Goal: Task Accomplishment & Management: Manage account settings

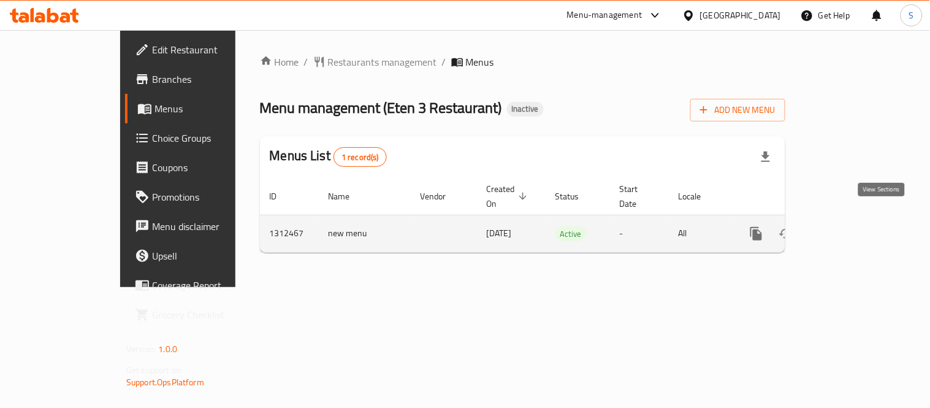
click at [860, 227] on link "enhanced table" at bounding box center [844, 233] width 29 height 29
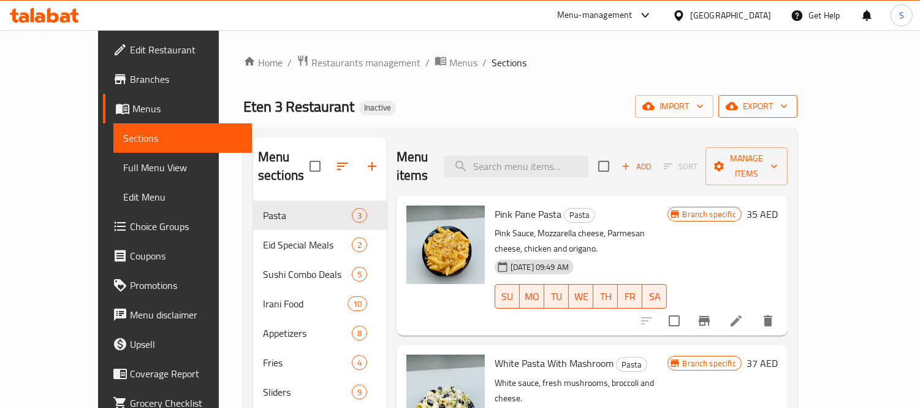
click at [788, 104] on span "export" at bounding box center [757, 106] width 59 height 15
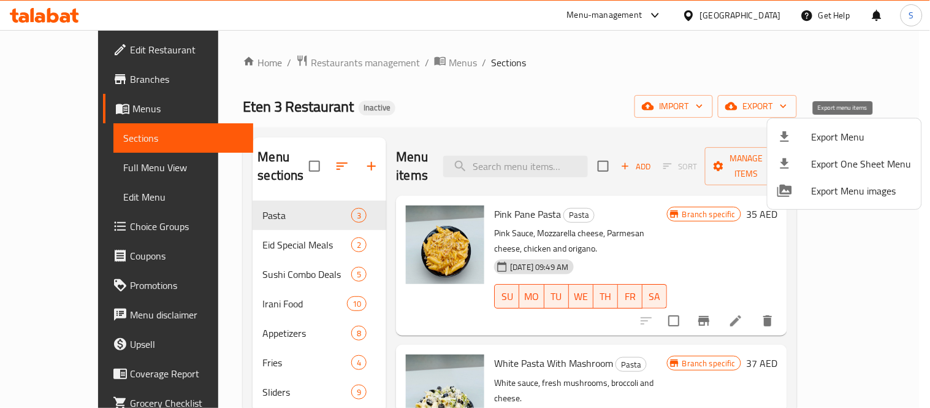
click at [808, 139] on div at bounding box center [794, 136] width 34 height 15
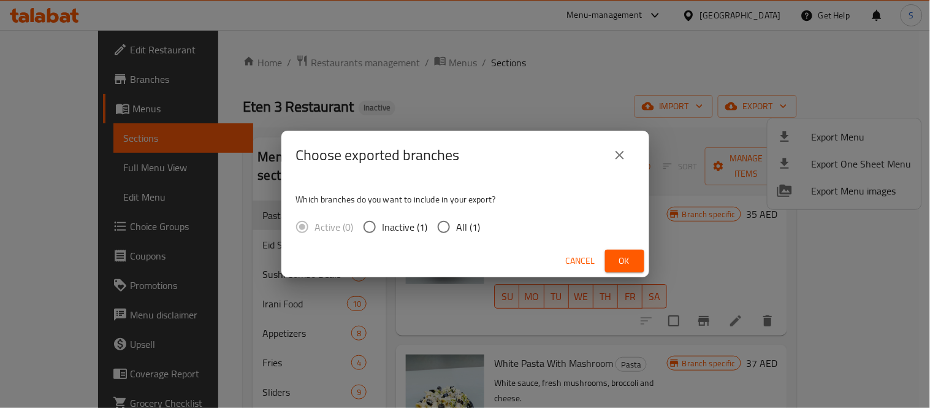
click at [466, 221] on span "All (1)" at bounding box center [469, 227] width 24 height 15
click at [457, 221] on input "All (1)" at bounding box center [444, 227] width 26 height 26
radio input "true"
click at [621, 262] on span "Ok" at bounding box center [625, 260] width 20 height 15
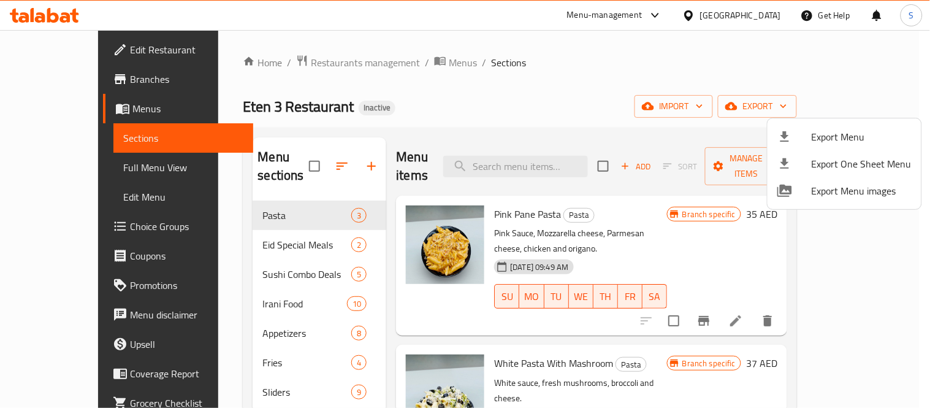
click at [10, 138] on div at bounding box center [465, 204] width 930 height 408
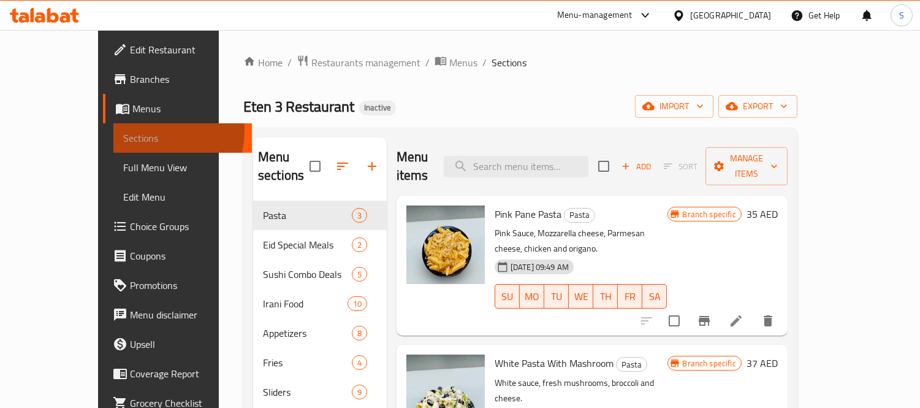
click at [123, 131] on span "Sections" at bounding box center [182, 138] width 119 height 15
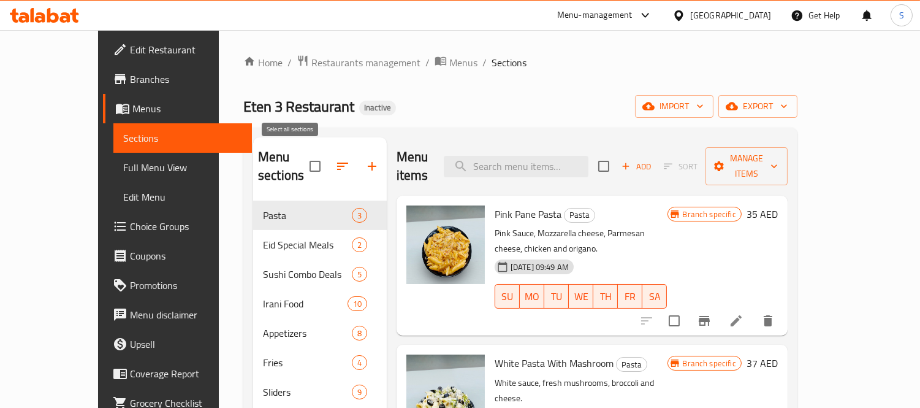
click at [302, 153] on input "checkbox" at bounding box center [315, 166] width 26 height 26
checkbox input "true"
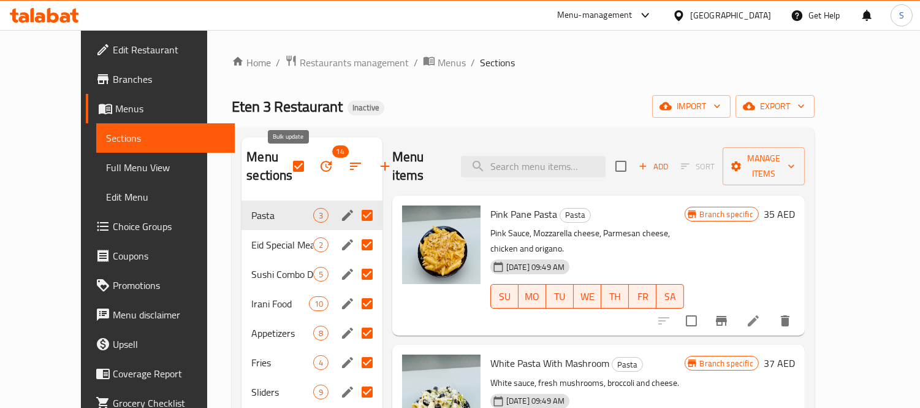
click at [321, 170] on icon "button" at bounding box center [326, 166] width 11 height 11
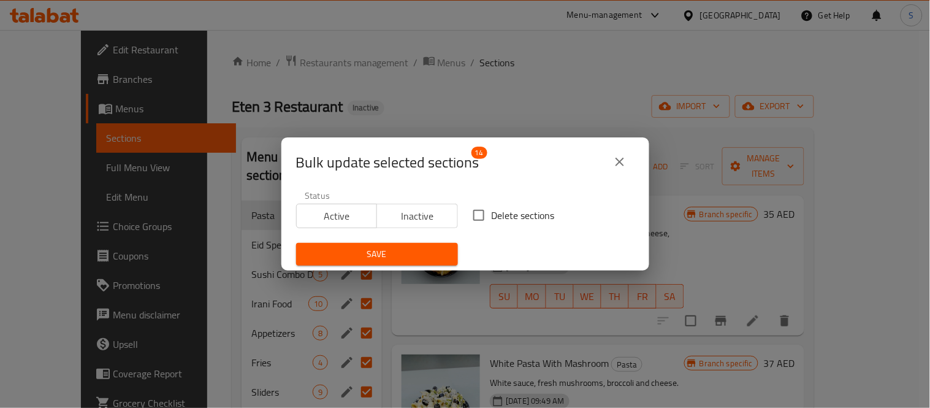
click at [509, 216] on span "Delete sections" at bounding box center [523, 215] width 63 height 15
click at [492, 216] on input "Delete sections" at bounding box center [479, 215] width 26 height 26
checkbox input "true"
click at [433, 248] on span "Save" at bounding box center [377, 253] width 142 height 15
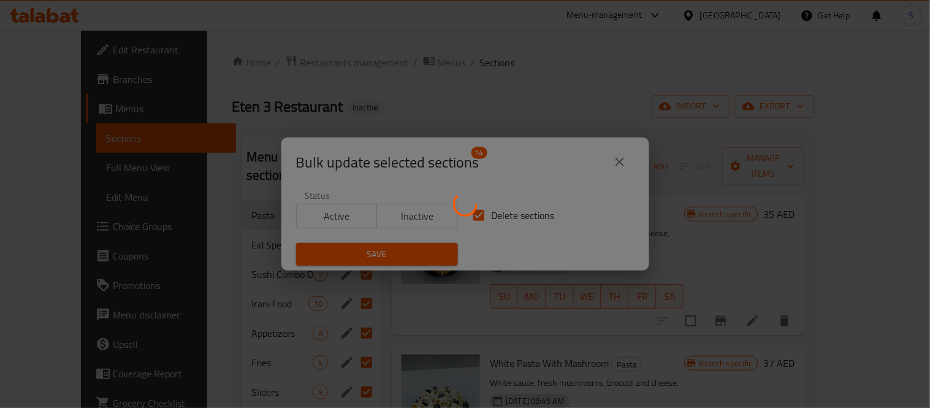
checkbox input "false"
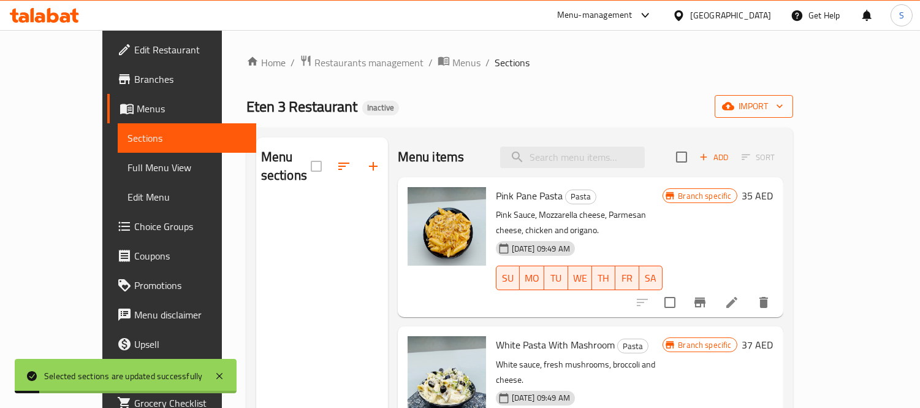
click at [784, 100] on span "import" at bounding box center [754, 106] width 59 height 15
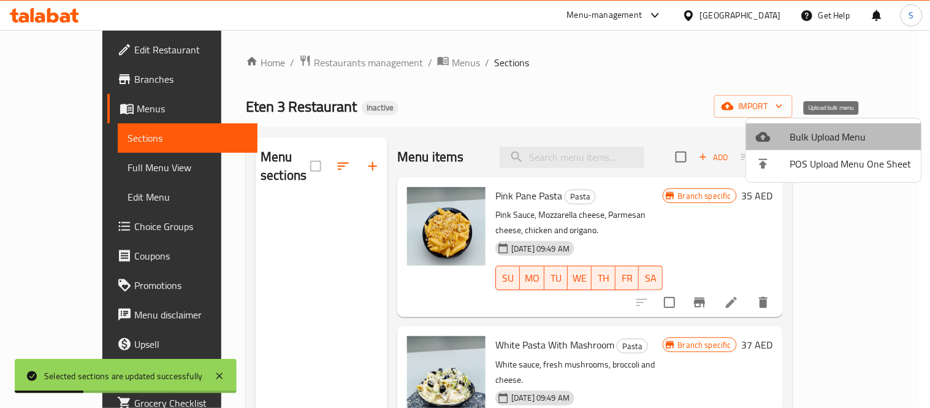
click at [844, 141] on span "Bulk Upload Menu" at bounding box center [850, 136] width 121 height 15
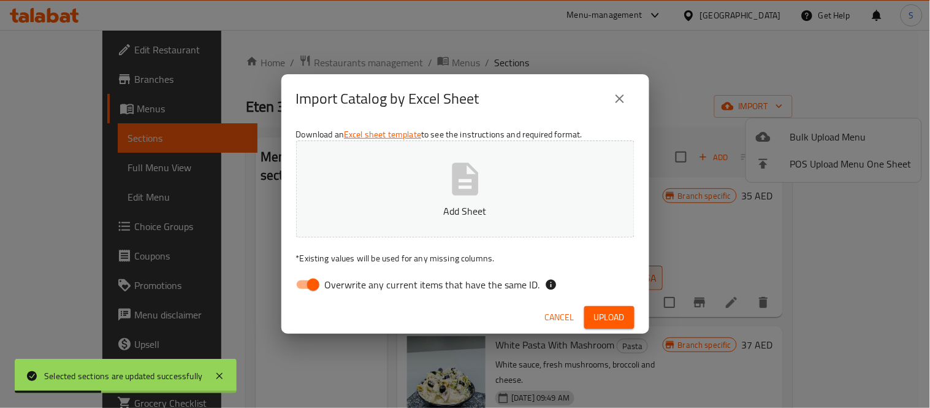
click at [461, 204] on p "Add Sheet" at bounding box center [465, 211] width 300 height 15
click at [512, 285] on span "Overwrite any current items that have the same ID." at bounding box center [432, 284] width 215 height 15
click at [348, 285] on input "Overwrite any current items that have the same ID." at bounding box center [313, 284] width 70 height 23
checkbox input "false"
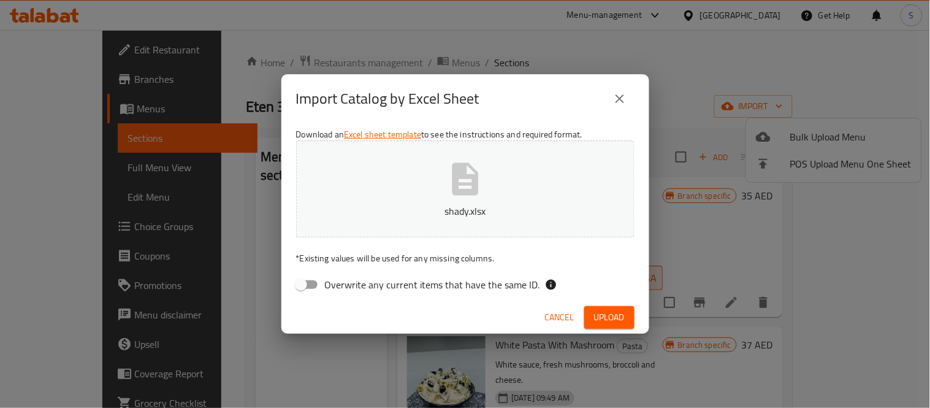
click at [623, 322] on span "Upload" at bounding box center [609, 317] width 31 height 15
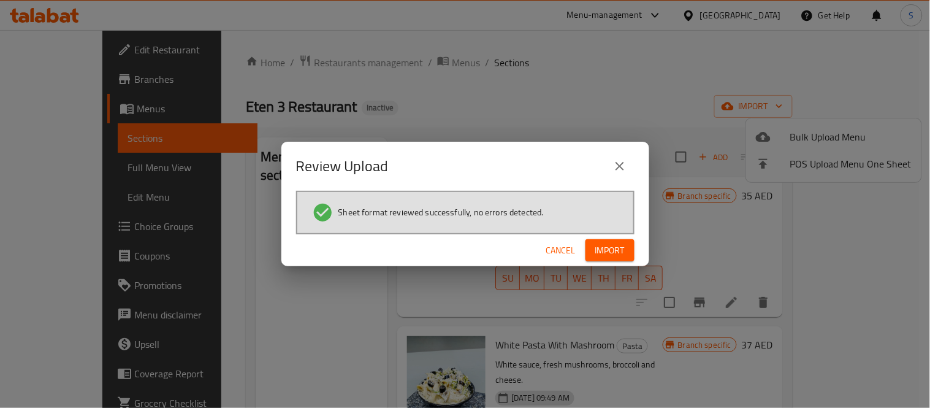
click at [595, 240] on button "Import" at bounding box center [610, 250] width 49 height 23
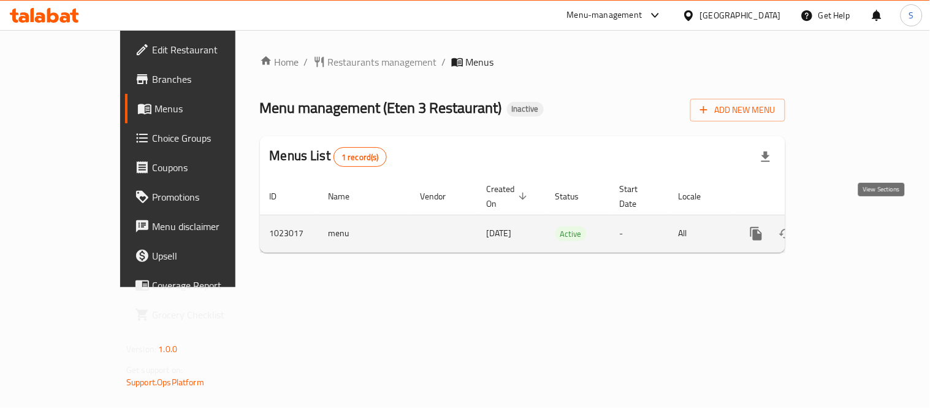
click at [852, 226] on icon "enhanced table" at bounding box center [845, 233] width 15 height 15
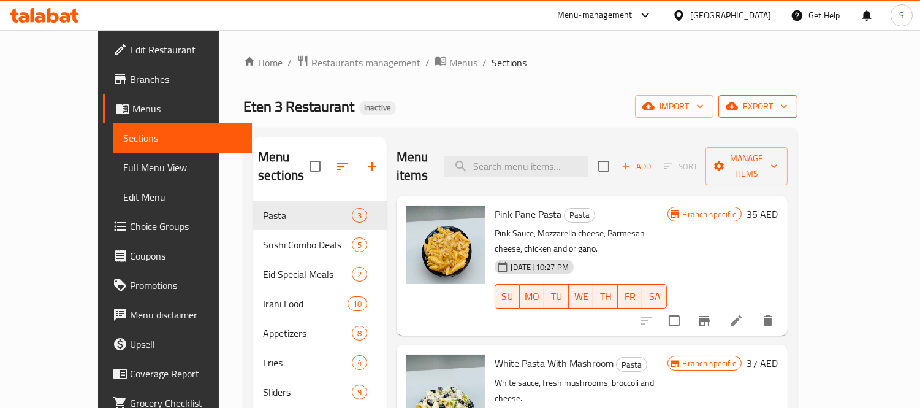
click at [798, 97] on button "export" at bounding box center [758, 106] width 79 height 23
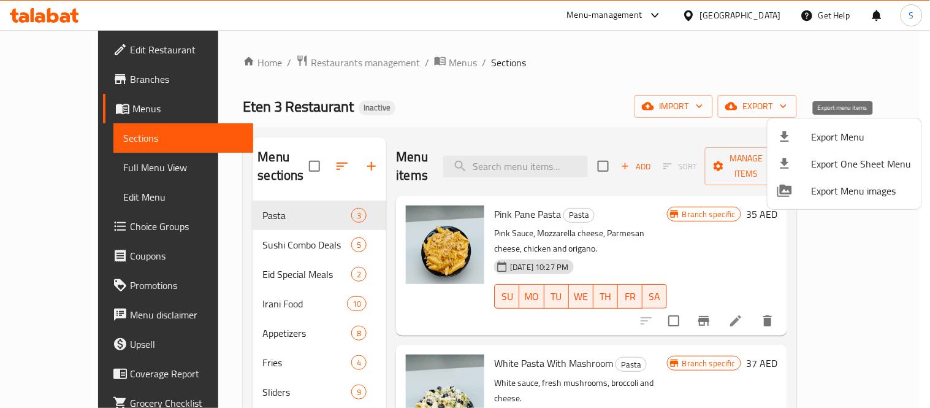
click at [793, 142] on div at bounding box center [794, 136] width 34 height 15
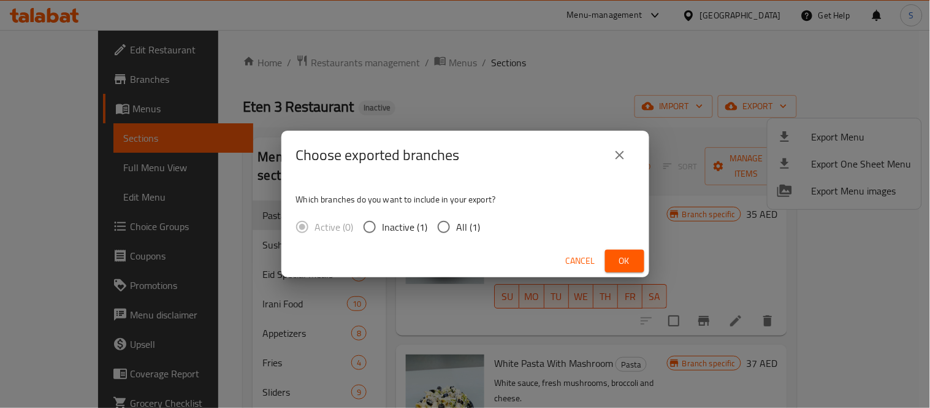
click at [431, 227] on input "All (1)" at bounding box center [444, 227] width 26 height 26
radio input "true"
click at [633, 269] on button "Ok" at bounding box center [624, 261] width 39 height 23
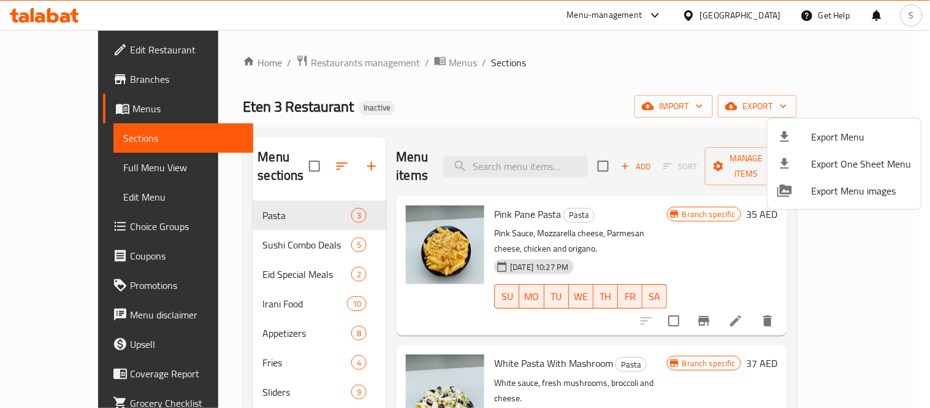
click at [248, 224] on div at bounding box center [465, 204] width 930 height 408
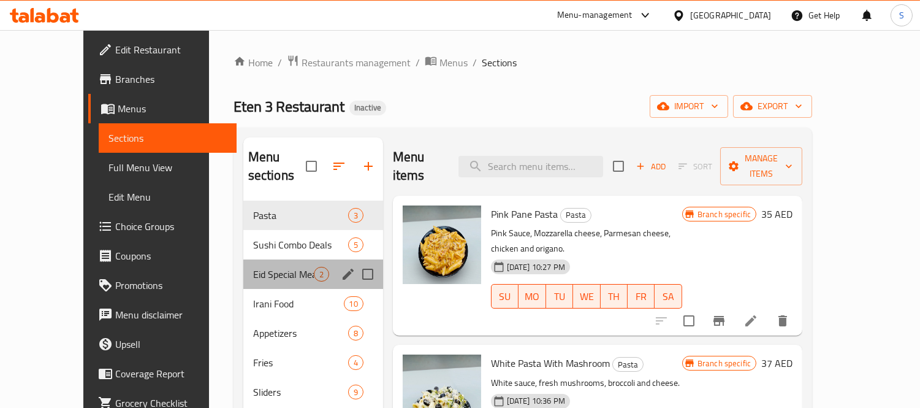
click at [243, 259] on div "Eid Special Meals 2" at bounding box center [313, 273] width 140 height 29
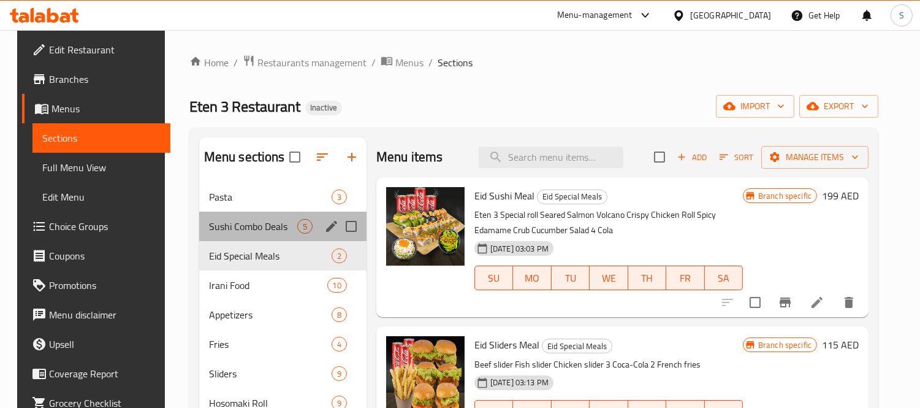
click at [240, 236] on div "Sushi Combo Deals 5" at bounding box center [282, 226] width 167 height 29
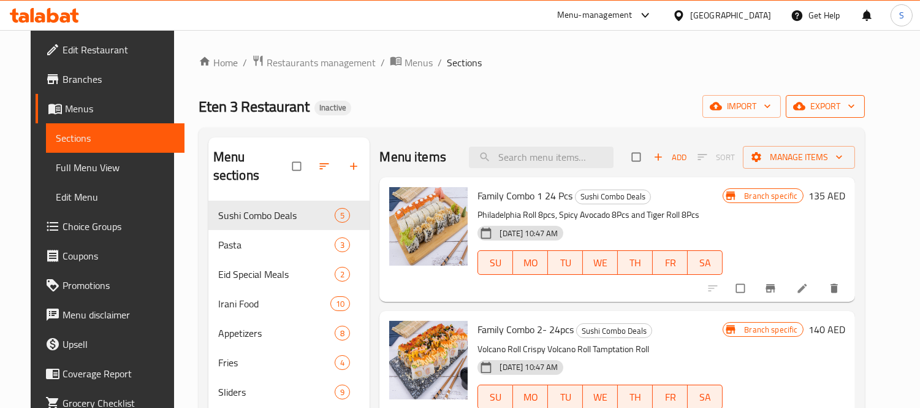
click at [855, 104] on span "export" at bounding box center [825, 106] width 59 height 15
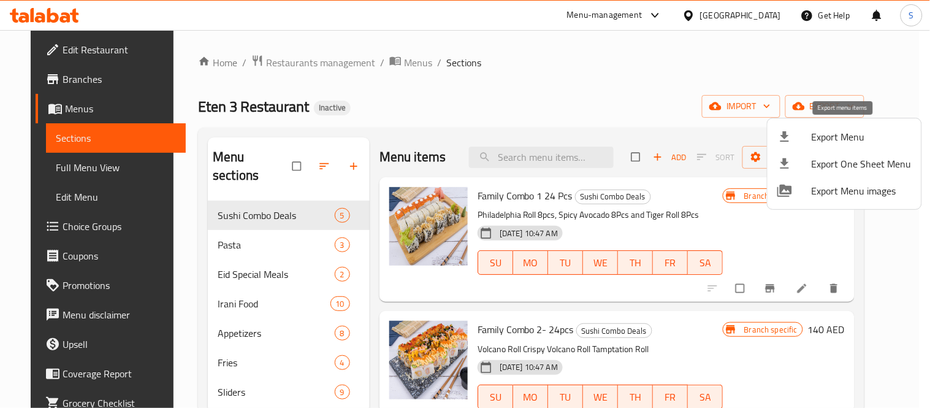
click at [836, 136] on span "Export Menu" at bounding box center [862, 136] width 100 height 15
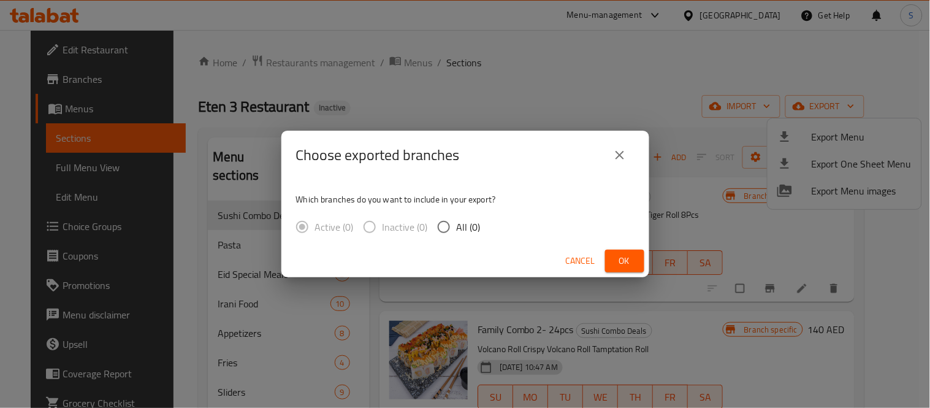
click at [470, 231] on span "All (0)" at bounding box center [469, 227] width 24 height 15
click at [457, 231] on input "All (0)" at bounding box center [444, 227] width 26 height 26
radio input "true"
click at [578, 262] on span "Cancel" at bounding box center [580, 260] width 29 height 15
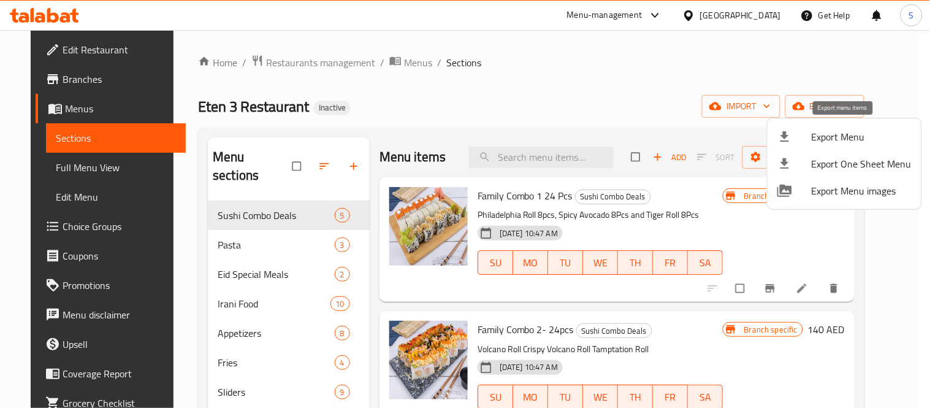
click at [840, 137] on span "Export Menu" at bounding box center [862, 136] width 100 height 15
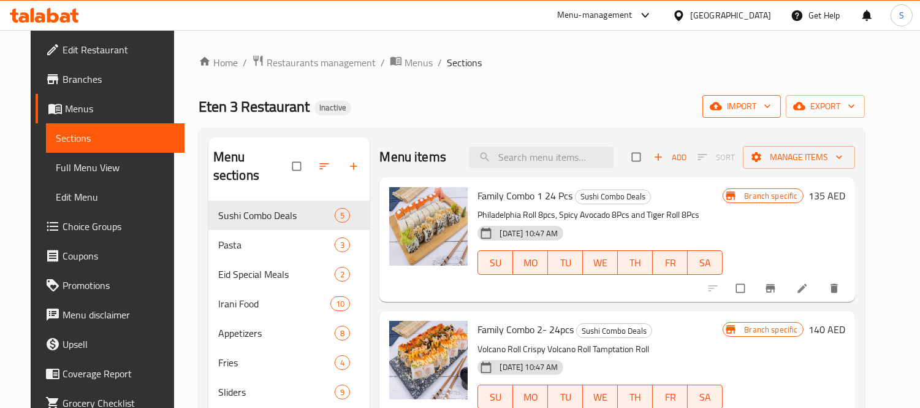
click at [771, 107] on span "import" at bounding box center [741, 106] width 59 height 15
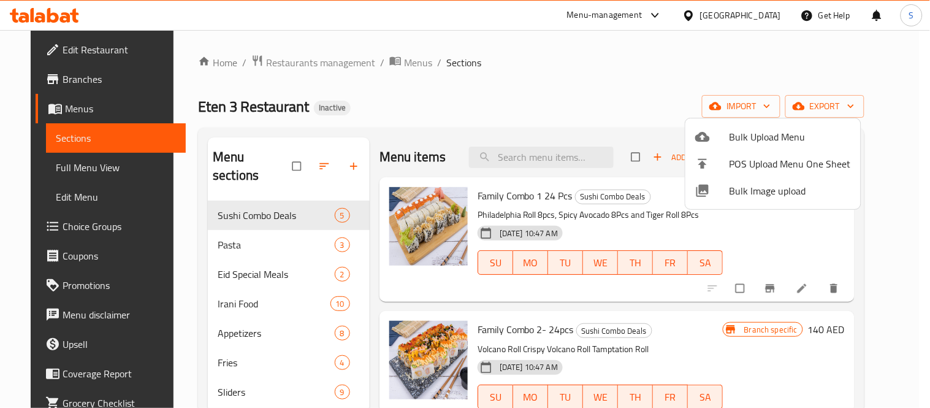
drag, startPoint x: 783, startPoint y: 145, endPoint x: 630, endPoint y: 90, distance: 162.3
click at [638, 92] on div "Bulk Upload Menu POS Upload Menu One Sheet Bulk Image upload" at bounding box center [465, 204] width 930 height 408
click at [627, 87] on div at bounding box center [465, 204] width 930 height 408
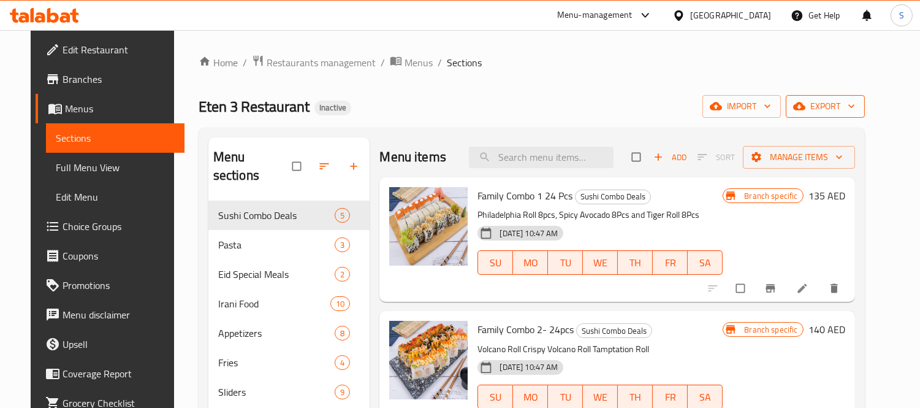
click at [855, 109] on span "export" at bounding box center [825, 106] width 59 height 15
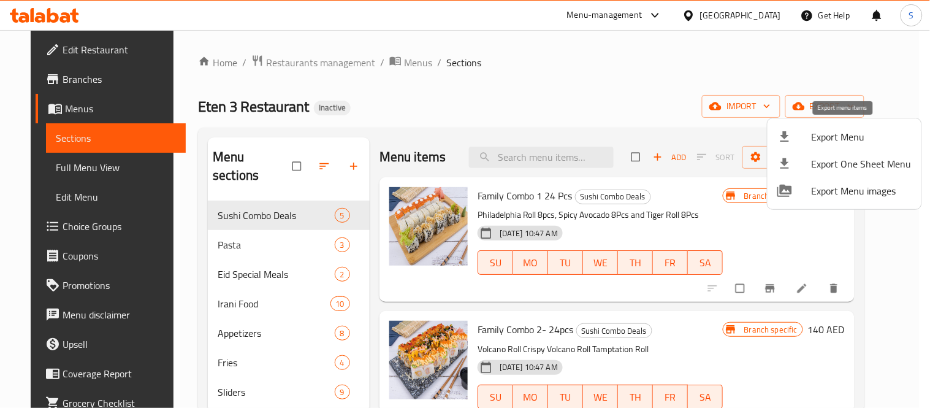
click at [850, 134] on span "Export Menu" at bounding box center [862, 136] width 100 height 15
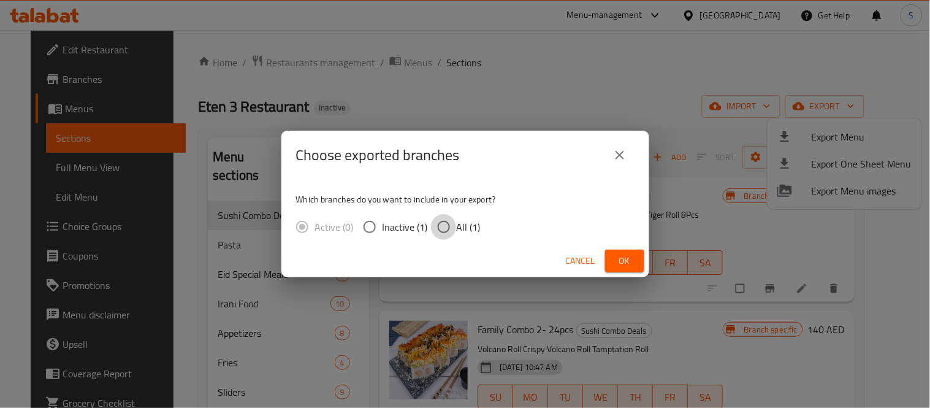
click at [449, 231] on input "All (1)" at bounding box center [444, 227] width 26 height 26
radio input "true"
click at [632, 265] on span "Ok" at bounding box center [625, 260] width 20 height 15
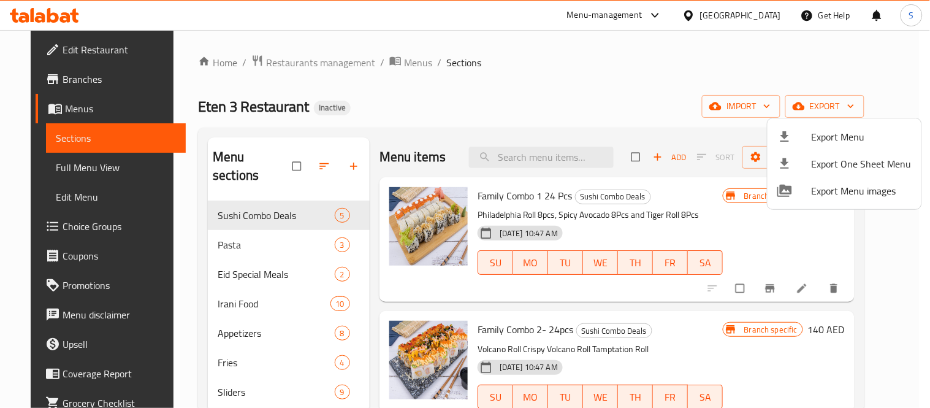
click at [77, 56] on div at bounding box center [465, 204] width 930 height 408
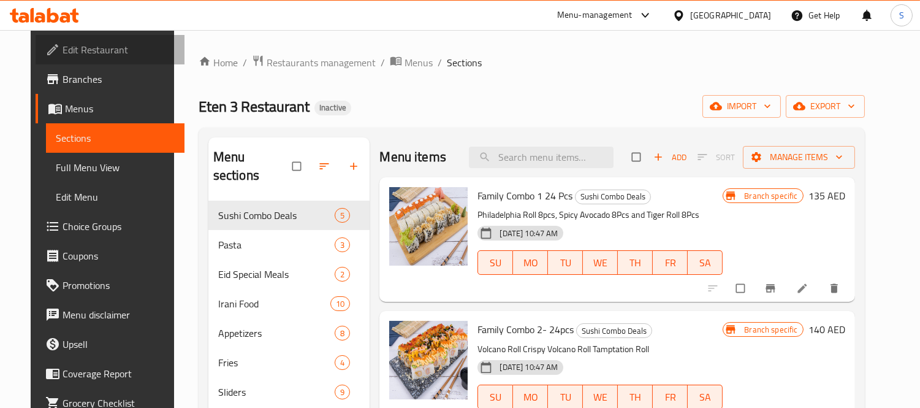
click at [84, 53] on span "Edit Restaurant" at bounding box center [119, 49] width 112 height 15
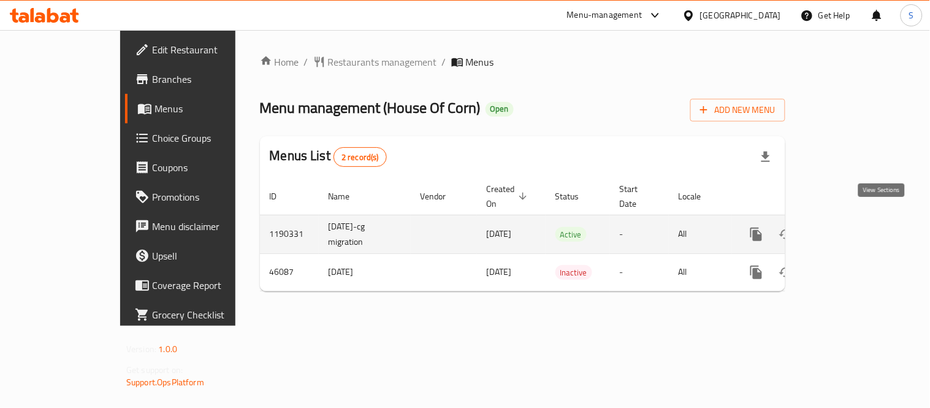
click at [852, 227] on icon "enhanced table" at bounding box center [845, 234] width 15 height 15
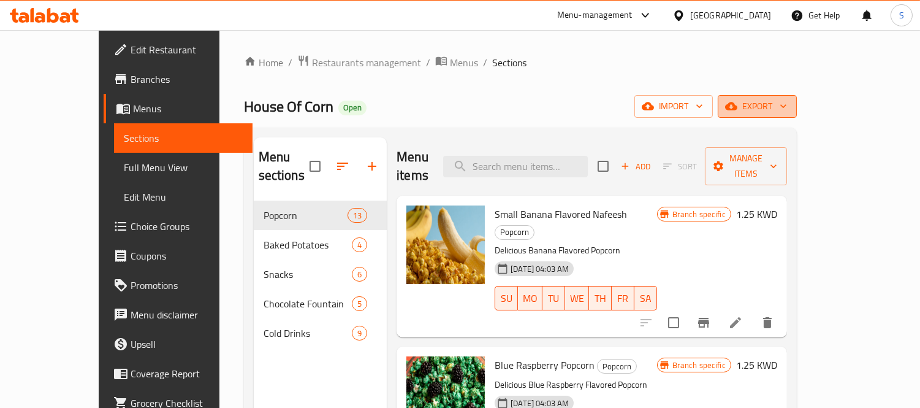
click at [787, 107] on span "export" at bounding box center [757, 106] width 59 height 15
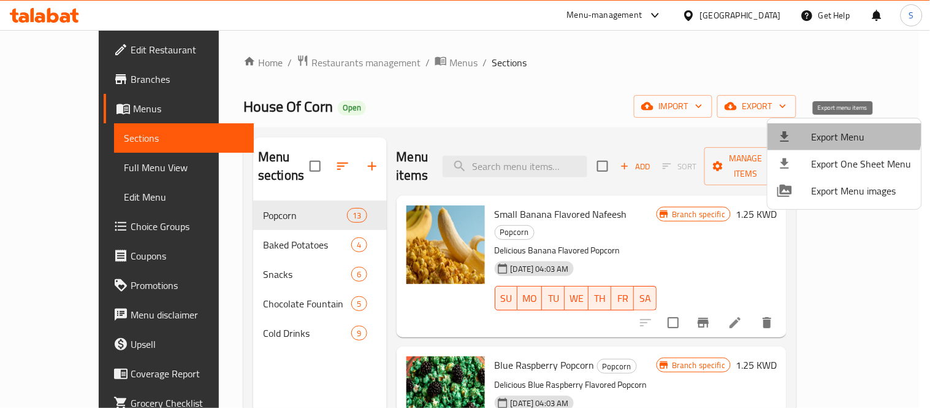
click at [819, 124] on li "Export Menu" at bounding box center [845, 136] width 154 height 27
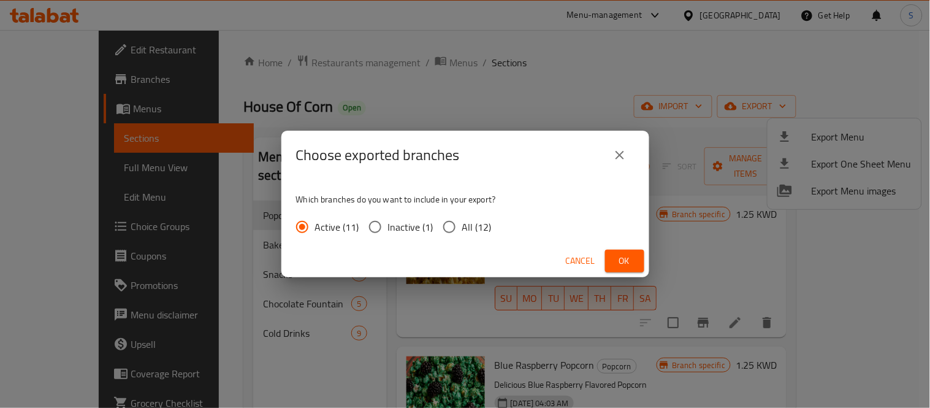
click at [476, 221] on span "All (12)" at bounding box center [476, 227] width 29 height 15
click at [462, 221] on input "All (12)" at bounding box center [450, 227] width 26 height 26
radio input "true"
click at [632, 256] on span "Ok" at bounding box center [625, 260] width 20 height 15
